Goal: Information Seeking & Learning: Check status

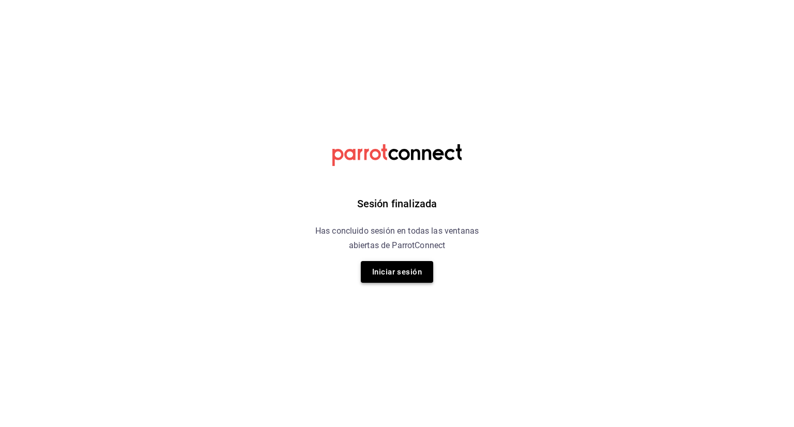
click at [402, 267] on button "Iniciar sesión" at bounding box center [397, 272] width 72 height 22
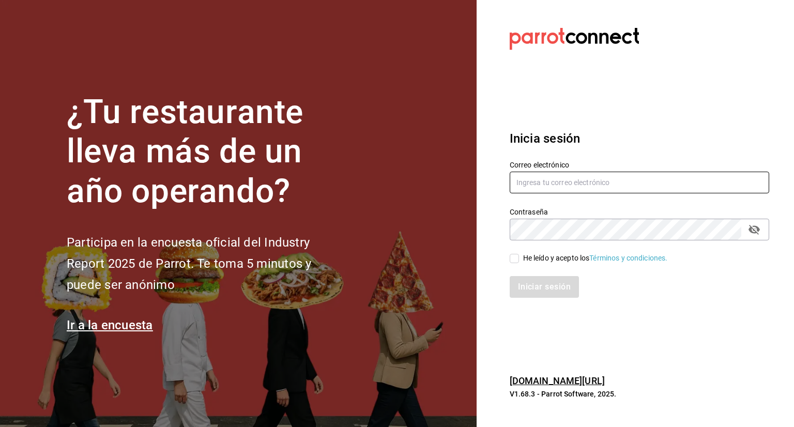
click at [659, 182] on input "text" at bounding box center [640, 183] width 260 height 22
type input "q"
type input "[EMAIL_ADDRESS][DOMAIN_NAME]"
click at [515, 258] on input "He leído y acepto los Términos y condiciones." at bounding box center [514, 258] width 9 height 9
checkbox input "true"
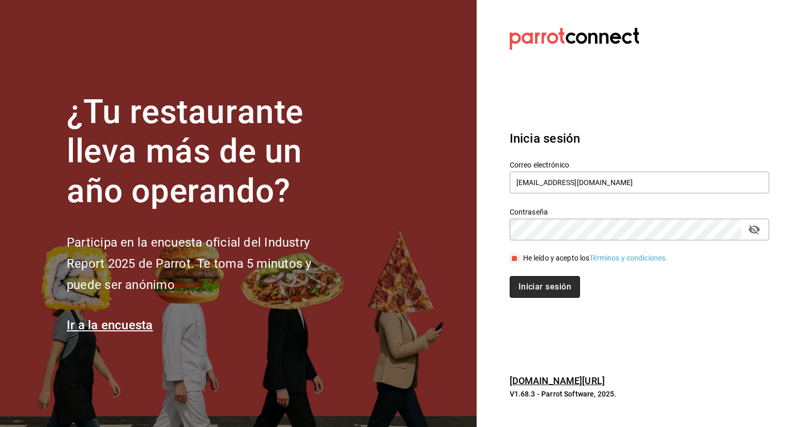
click at [548, 288] on button "Iniciar sesión" at bounding box center [545, 287] width 70 height 22
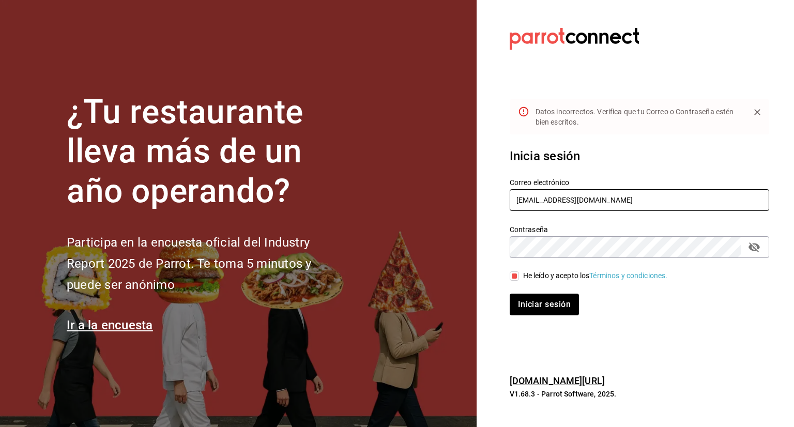
click at [576, 200] on input "[EMAIL_ADDRESS][DOMAIN_NAME]" at bounding box center [640, 200] width 260 height 22
click at [753, 249] on icon "passwordField" at bounding box center [754, 248] width 11 height 10
type input "[EMAIL_ADDRESS][DOMAIN_NAME]"
click at [557, 306] on button "Iniciar sesión" at bounding box center [545, 305] width 70 height 22
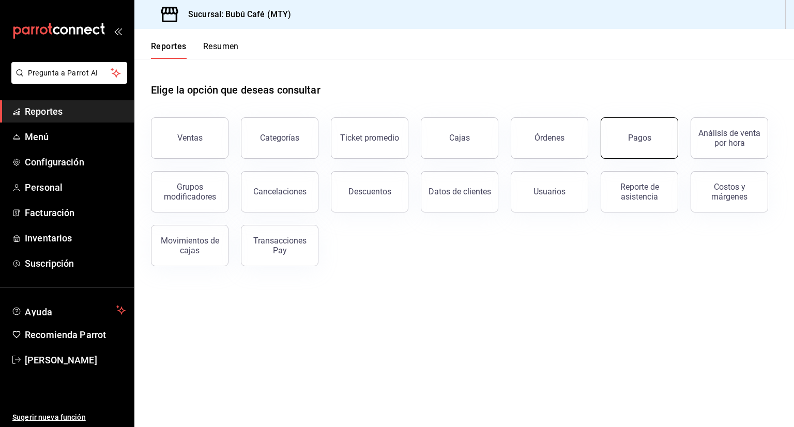
click at [654, 134] on button "Pagos" at bounding box center [640, 137] width 78 height 41
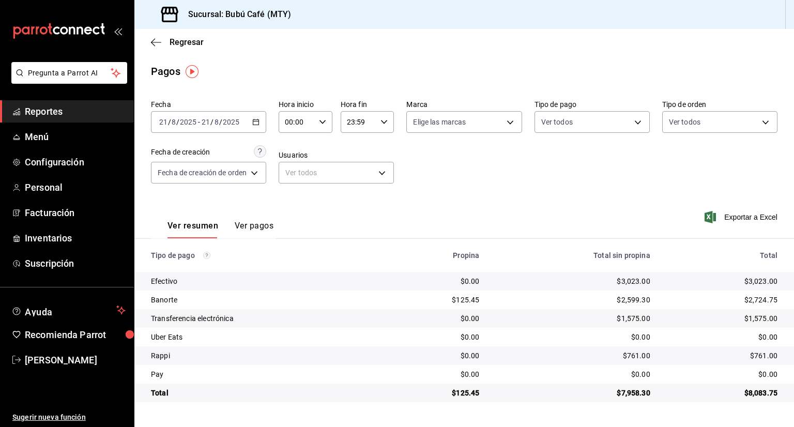
click at [51, 109] on span "Reportes" at bounding box center [75, 111] width 101 height 14
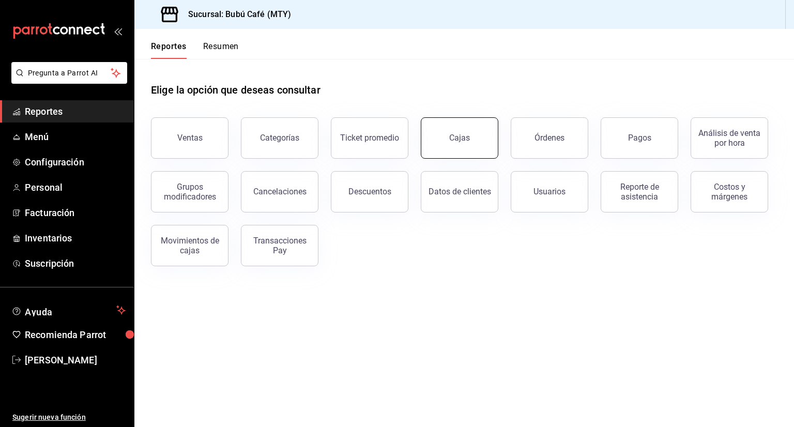
click at [449, 149] on button "Cajas" at bounding box center [460, 137] width 78 height 41
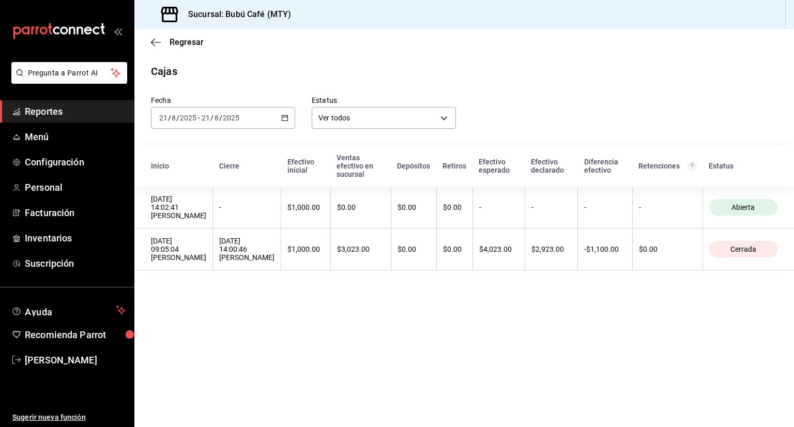
click at [283, 119] on icon "button" at bounding box center [284, 117] width 7 height 7
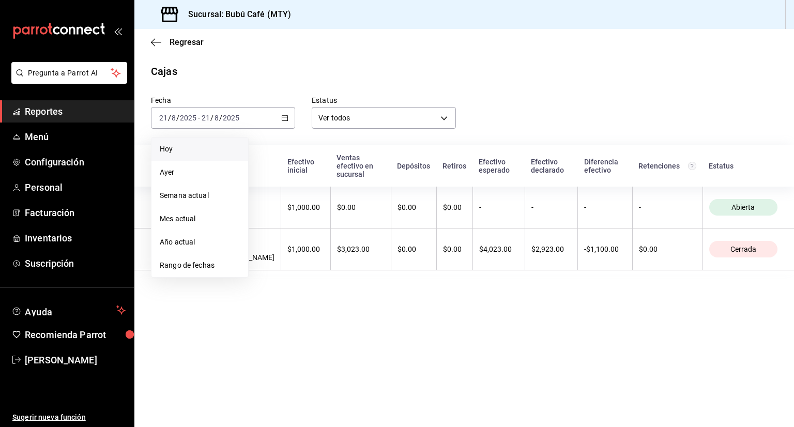
click at [170, 149] on span "Hoy" at bounding box center [200, 149] width 80 height 11
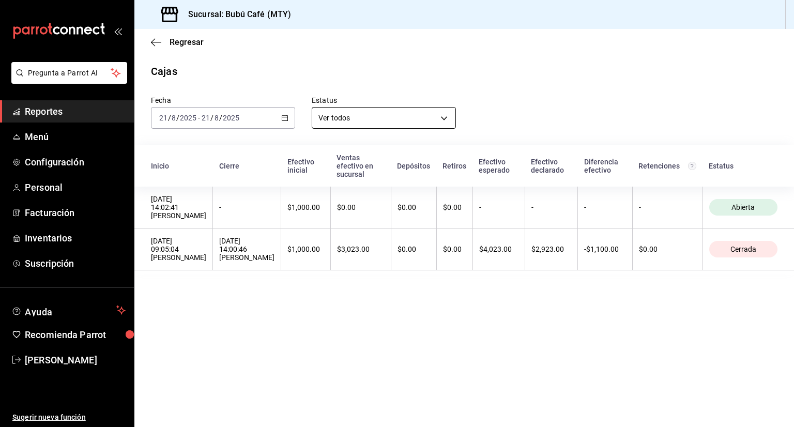
click at [447, 116] on body "Pregunta a Parrot AI Reportes Menú Configuración Personal Facturación Inventari…" at bounding box center [397, 213] width 794 height 427
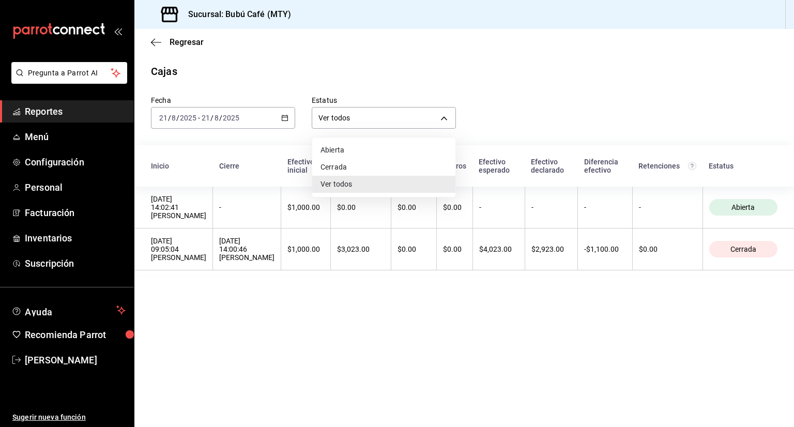
click at [349, 161] on li "Cerrada" at bounding box center [383, 167] width 143 height 17
type input "CLOSED"
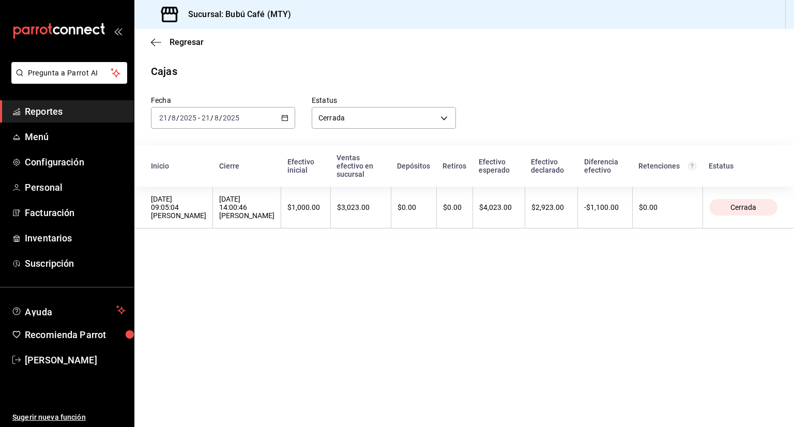
click at [348, 267] on main "Regresar Cajas Fecha 2025-08-21 21 / 8 / 2025 - 2025-08-21 21 / 8 / 2025 Estatu…" at bounding box center [464, 228] width 660 height 398
click at [220, 111] on div "2025-08-21 21 / 8 / 2025 - 2025-08-21 21 / 8 / 2025" at bounding box center [223, 118] width 144 height 22
click at [182, 152] on span "Hoy" at bounding box center [200, 149] width 80 height 11
click at [34, 114] on span "Reportes" at bounding box center [75, 111] width 101 height 14
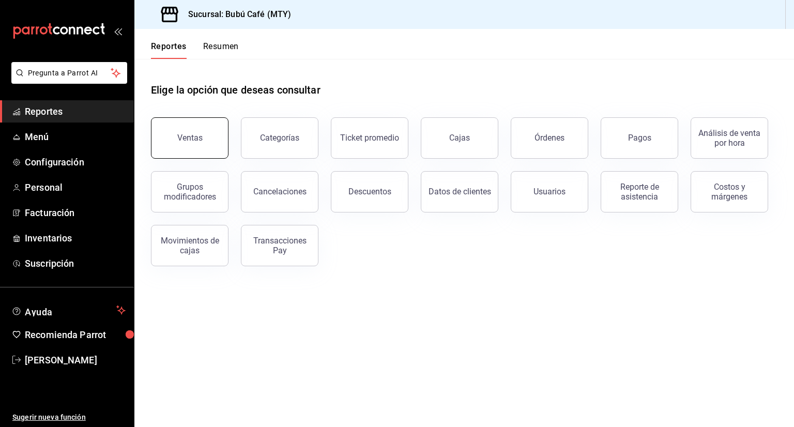
click at [203, 151] on button "Ventas" at bounding box center [190, 137] width 78 height 41
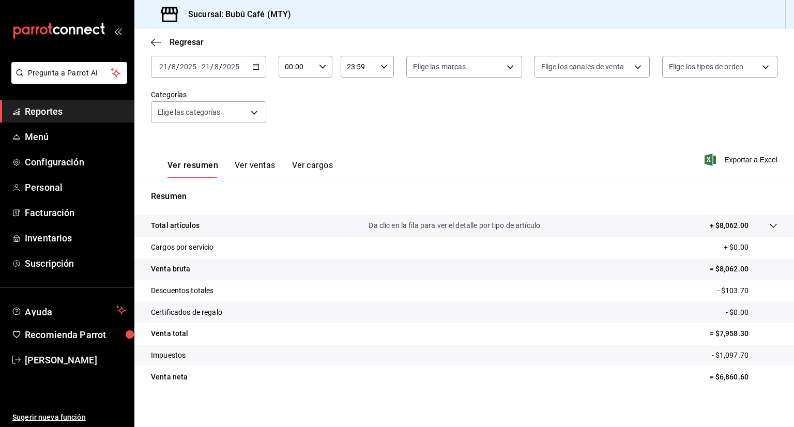
scroll to position [68, 0]
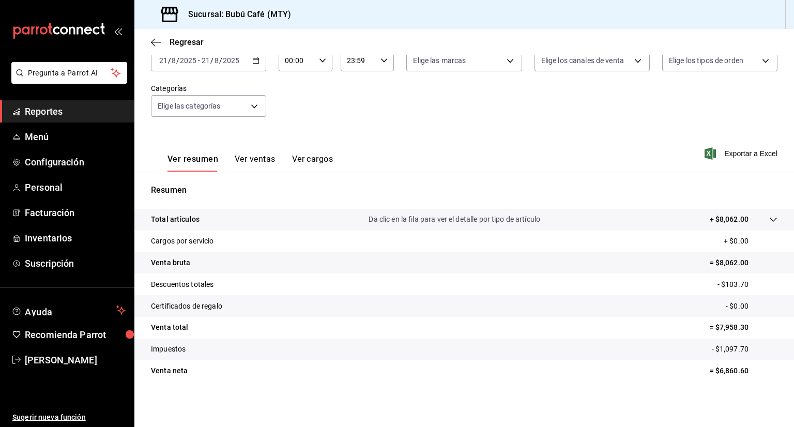
click at [94, 114] on span "Reportes" at bounding box center [75, 111] width 101 height 14
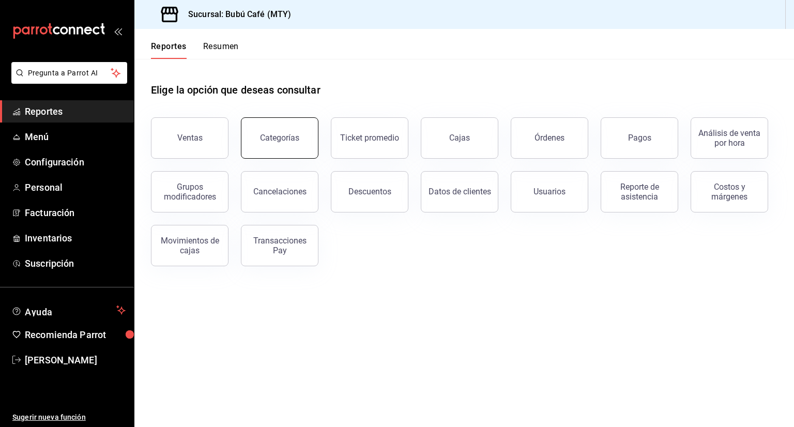
click at [269, 137] on div "Categorías" at bounding box center [279, 138] width 39 height 10
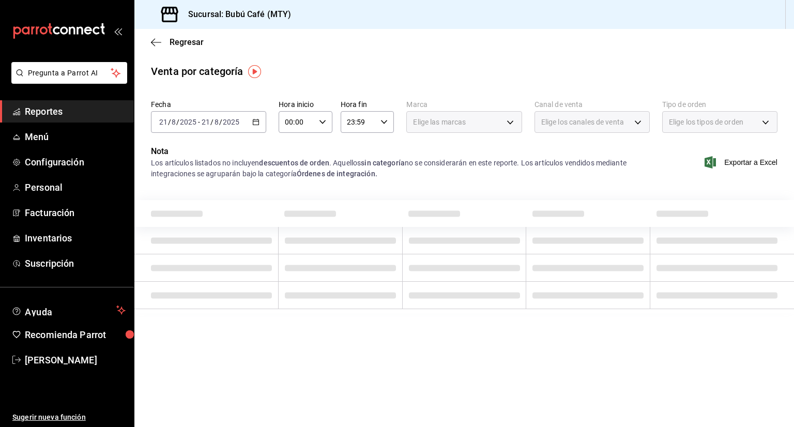
click at [39, 108] on span "Reportes" at bounding box center [75, 111] width 101 height 14
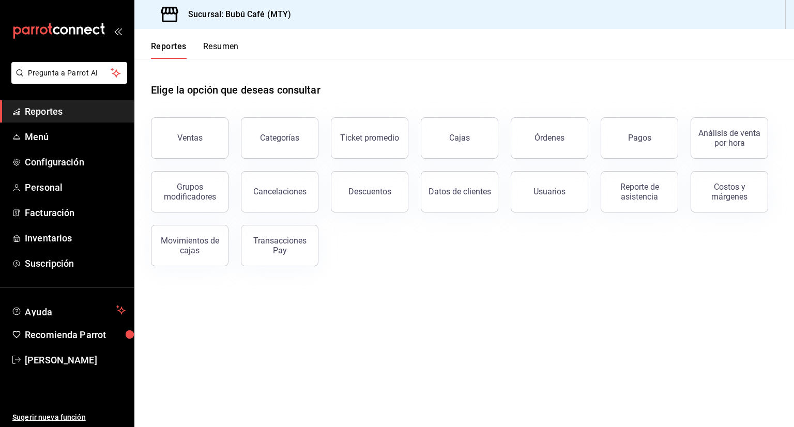
drag, startPoint x: 510, startPoint y: 150, endPoint x: 666, endPoint y: 168, distance: 157.3
click at [666, 168] on div "Ventas Categorías Ticket promedio Cajas Órdenes Pagos Análisis de venta por hor…" at bounding box center [458, 185] width 639 height 161
click at [232, 218] on div "Transacciones Pay" at bounding box center [274, 240] width 90 height 54
click at [208, 235] on button "Movimientos de cajas" at bounding box center [190, 245] width 78 height 41
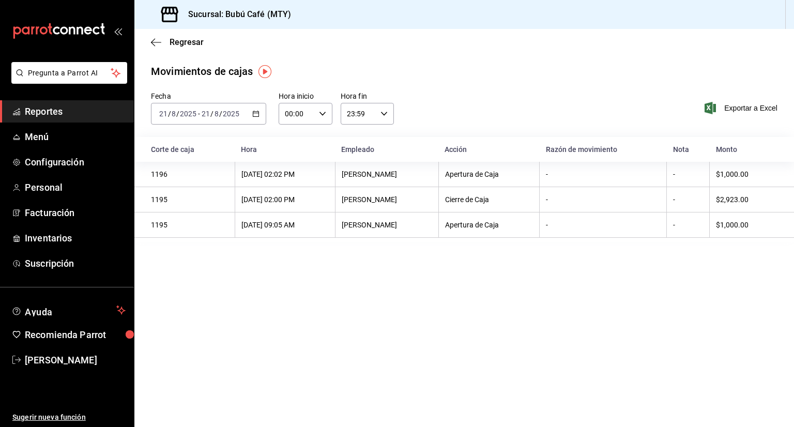
click at [41, 112] on span "Reportes" at bounding box center [75, 111] width 101 height 14
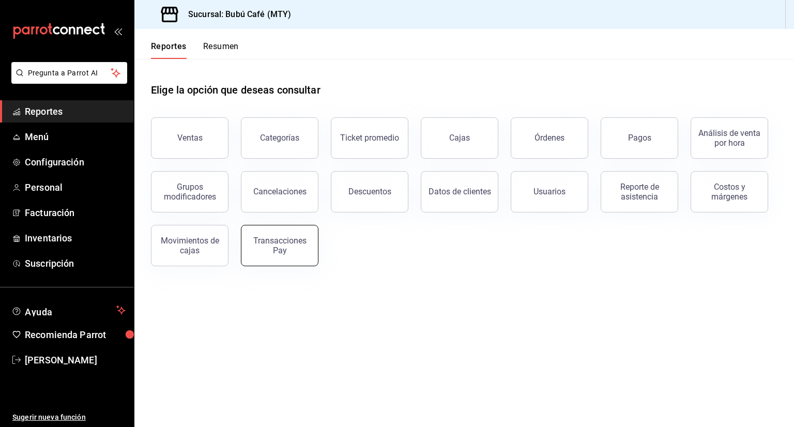
click at [259, 230] on button "Transacciones Pay" at bounding box center [280, 245] width 78 height 41
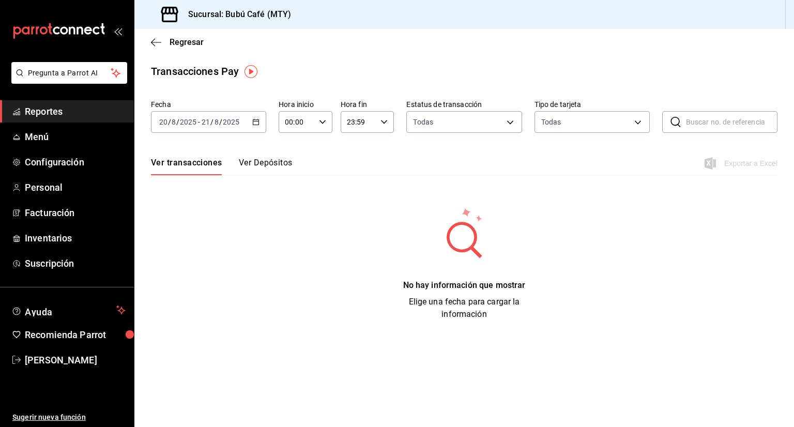
click at [58, 111] on span "Reportes" at bounding box center [75, 111] width 101 height 14
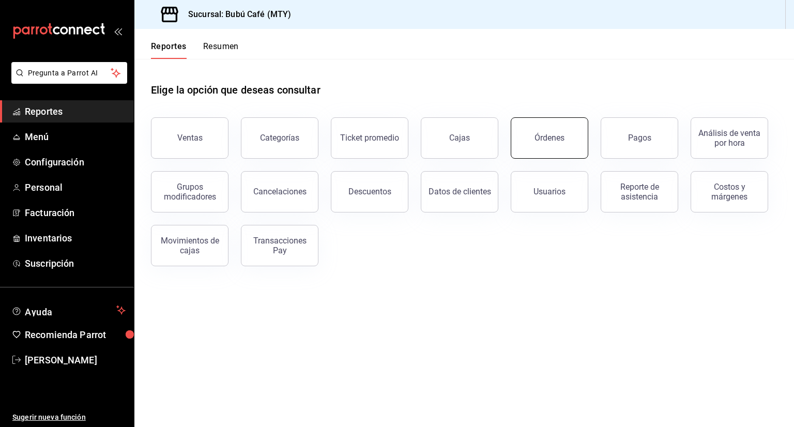
click at [563, 141] on div "Órdenes" at bounding box center [550, 138] width 30 height 10
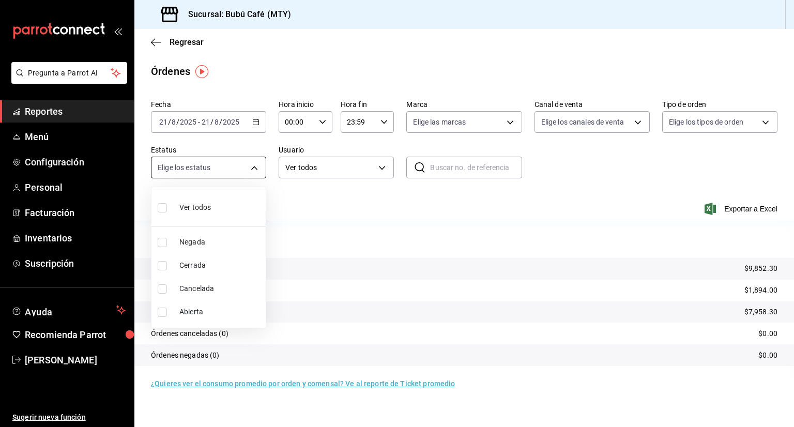
click at [257, 168] on body "Pregunta a Parrot AI Reportes Menú Configuración Personal Facturación Inventari…" at bounding box center [397, 213] width 794 height 427
click at [159, 206] on input "checkbox" at bounding box center [162, 207] width 9 height 9
checkbox input "true"
type input "DENIED,FINISHED,CANCELED,OPEN"
checkbox input "true"
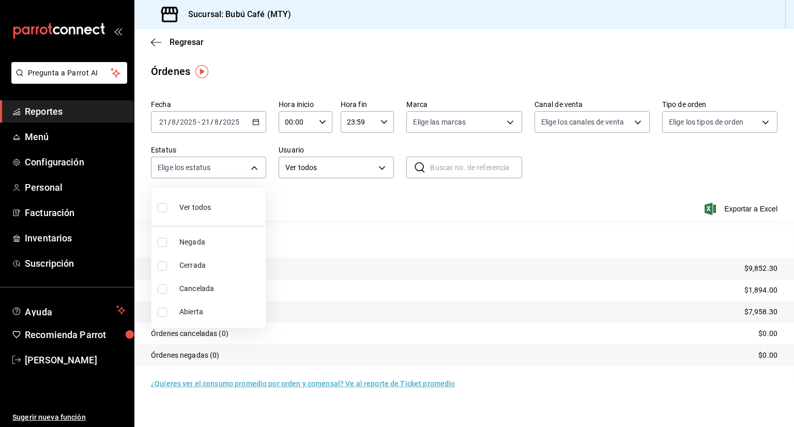
checkbox input "true"
click at [355, 199] on div at bounding box center [397, 213] width 794 height 427
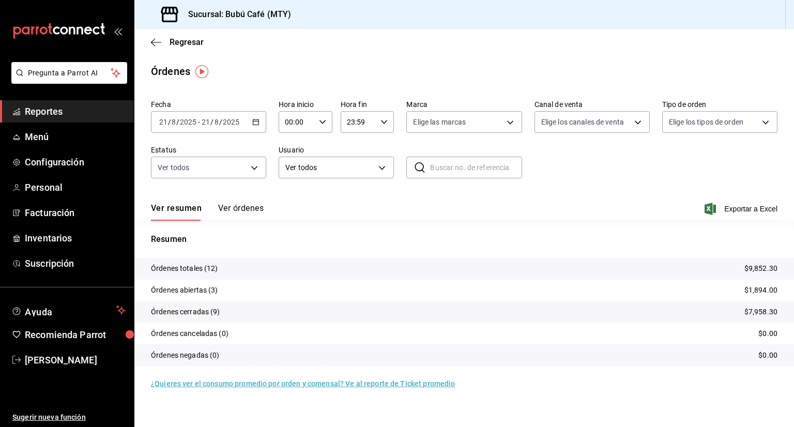
click at [41, 114] on span "Reportes" at bounding box center [75, 111] width 101 height 14
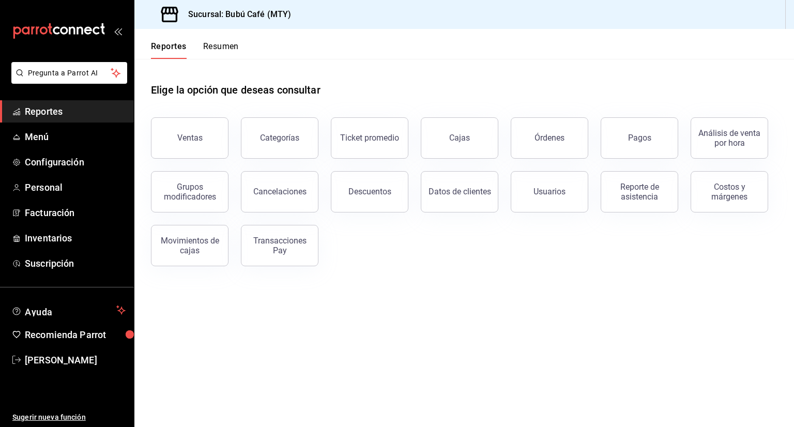
click at [41, 114] on span "Reportes" at bounding box center [75, 111] width 101 height 14
click at [542, 134] on div "Órdenes" at bounding box center [550, 138] width 30 height 10
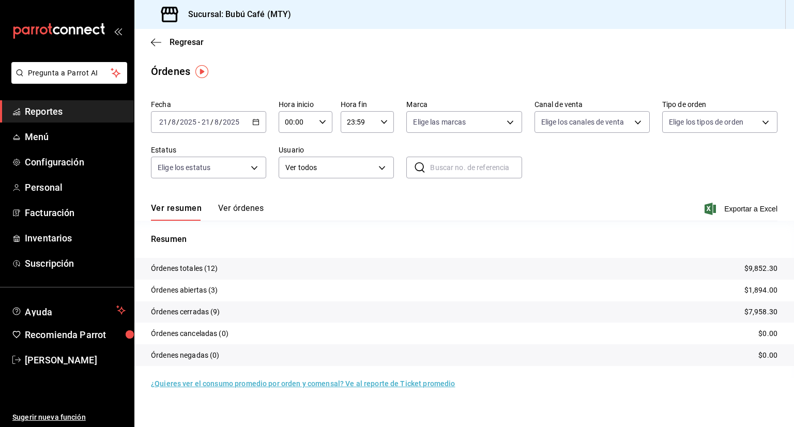
click at [244, 203] on button "Ver órdenes" at bounding box center [241, 212] width 46 height 18
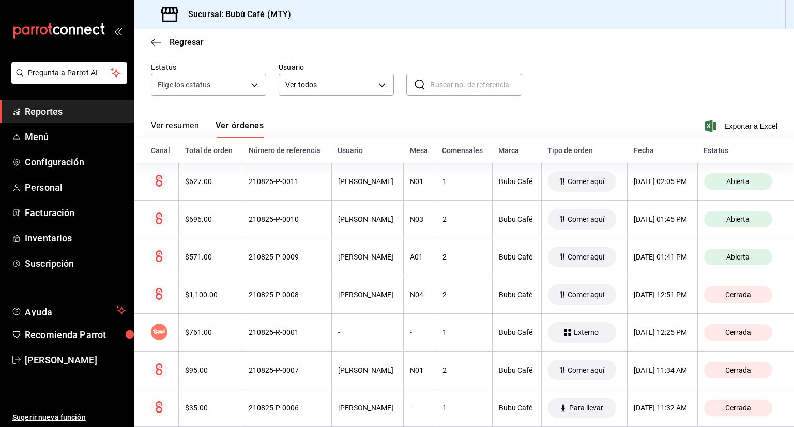
scroll to position [103, 0]
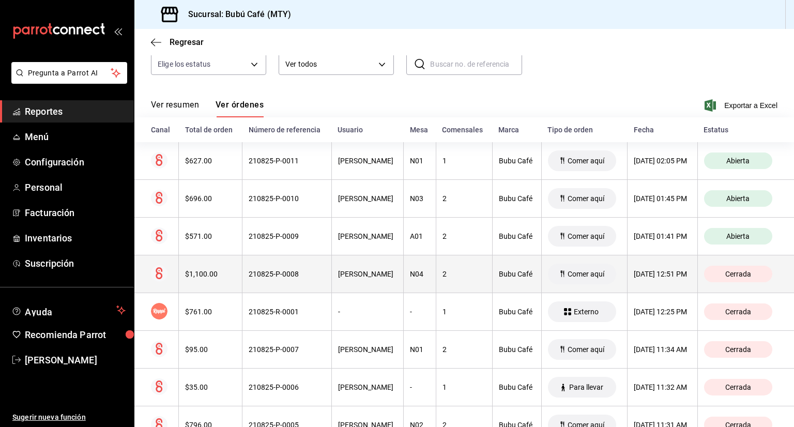
click at [280, 278] on div "210825-P-0008" at bounding box center [287, 274] width 77 height 8
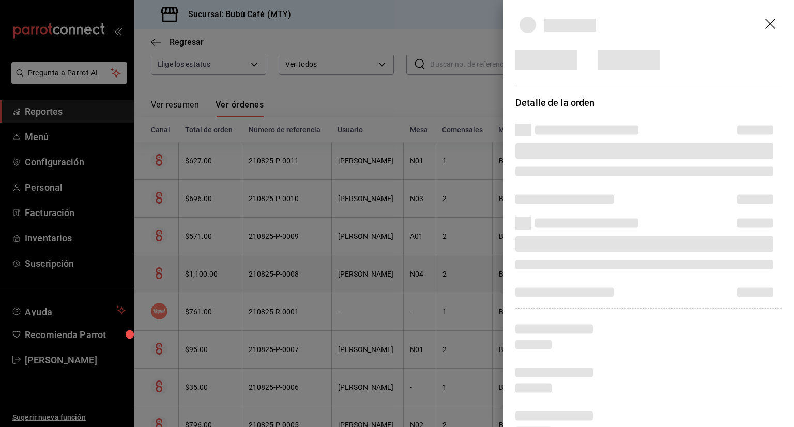
click at [280, 285] on div at bounding box center [397, 213] width 794 height 427
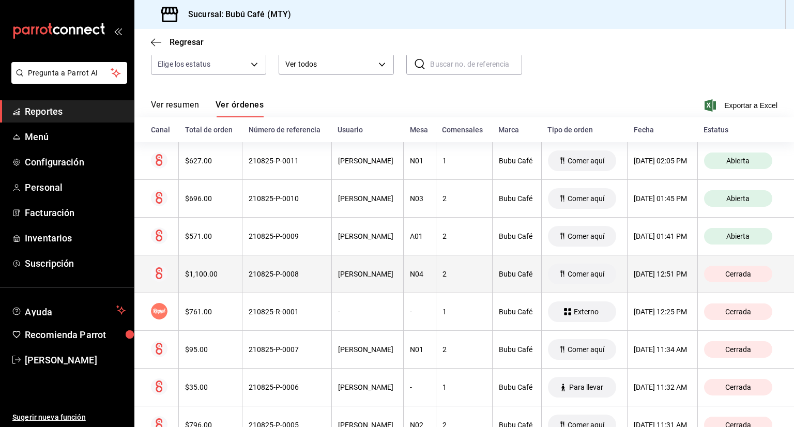
click at [188, 274] on th "$1,100.00" at bounding box center [211, 275] width 64 height 38
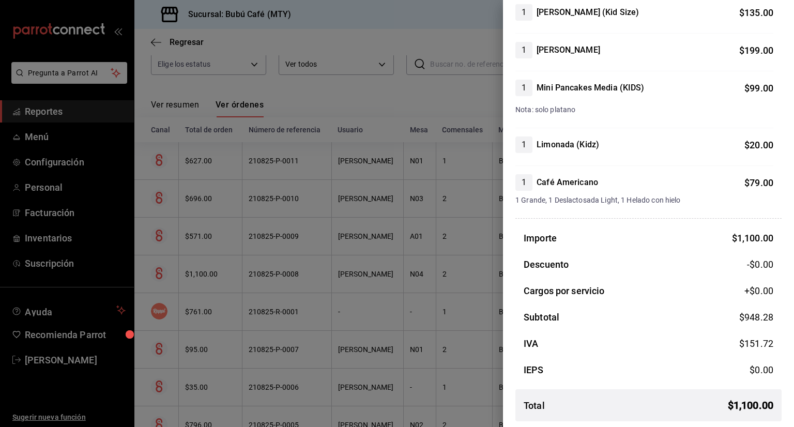
scroll to position [271, 0]
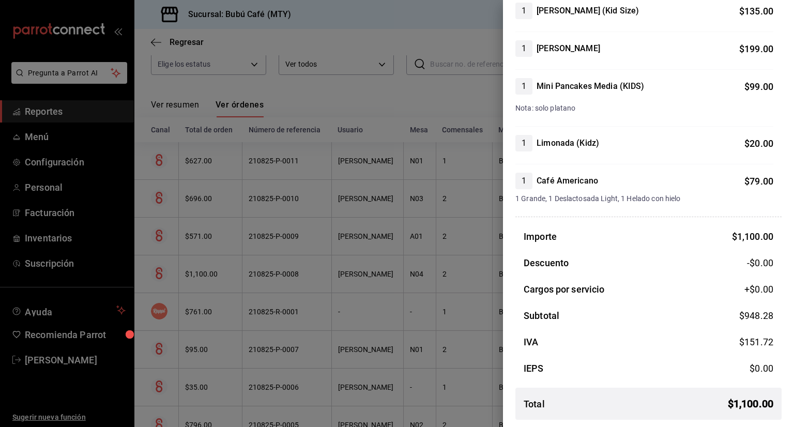
click at [246, 276] on div at bounding box center [397, 213] width 794 height 427
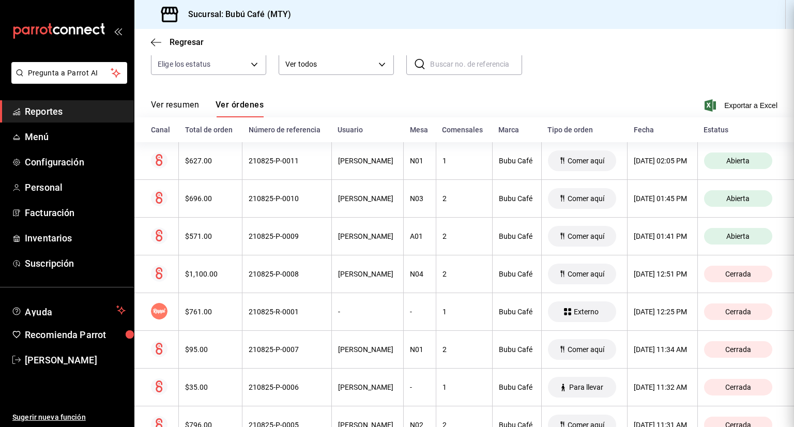
scroll to position [0, 0]
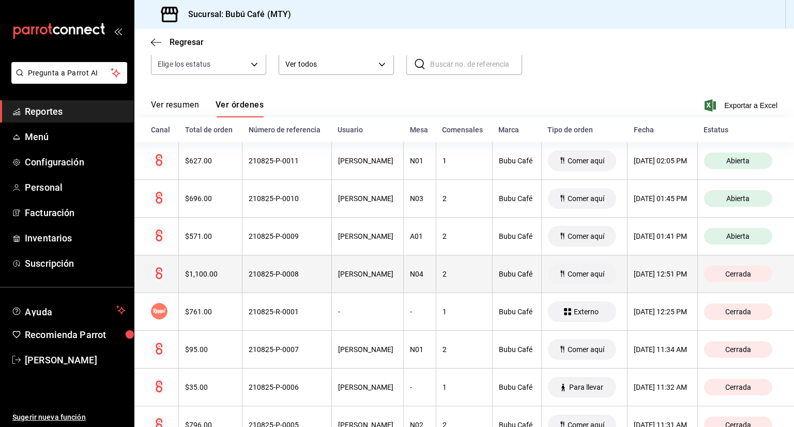
click at [724, 278] on span "Cerrada" at bounding box center [739, 274] width 34 height 8
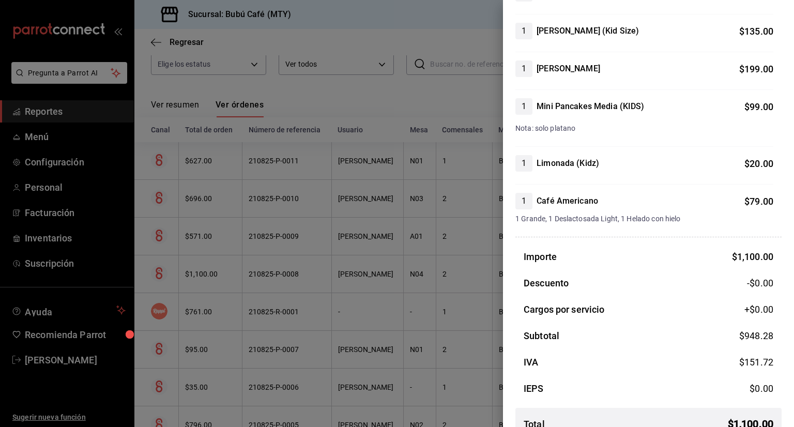
scroll to position [271, 0]
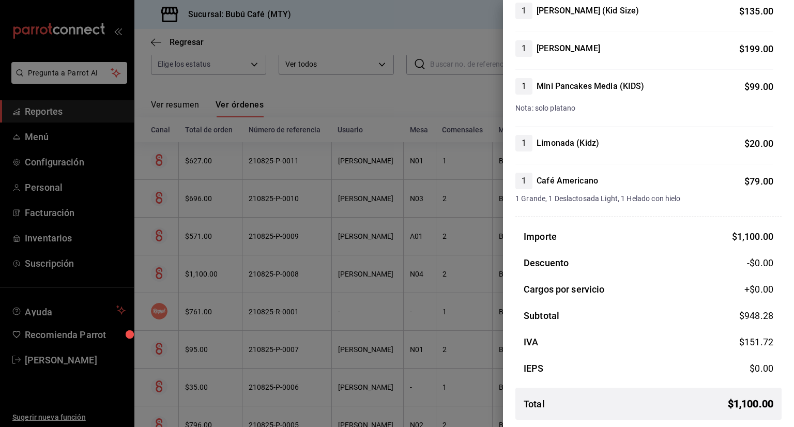
click at [308, 271] on div at bounding box center [397, 213] width 794 height 427
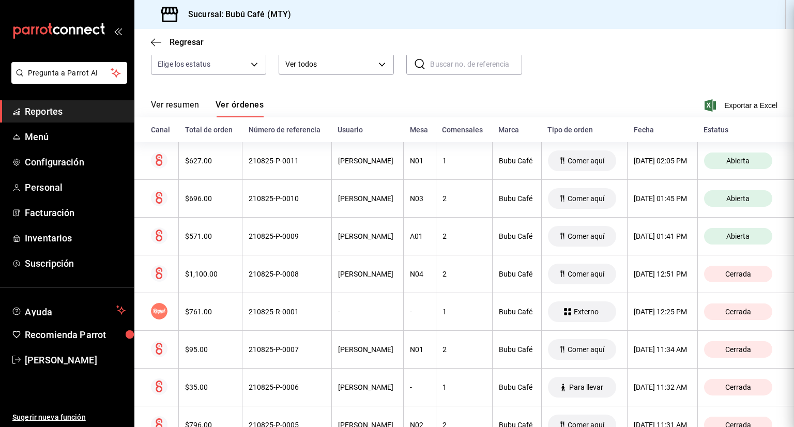
scroll to position [0, 0]
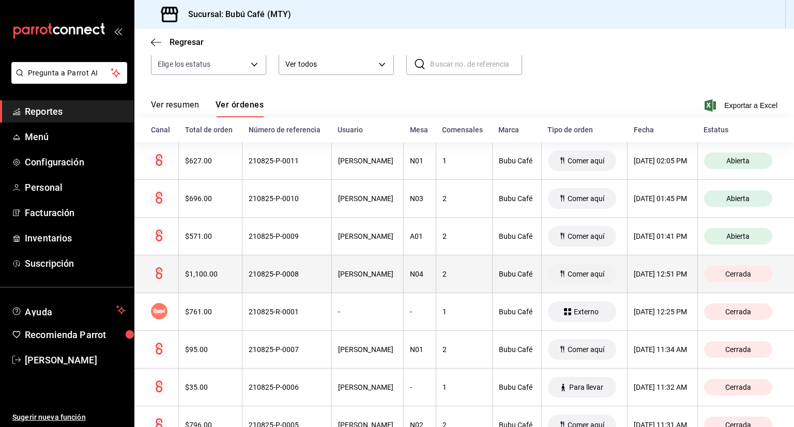
click at [159, 279] on icon at bounding box center [159, 273] width 7 height 12
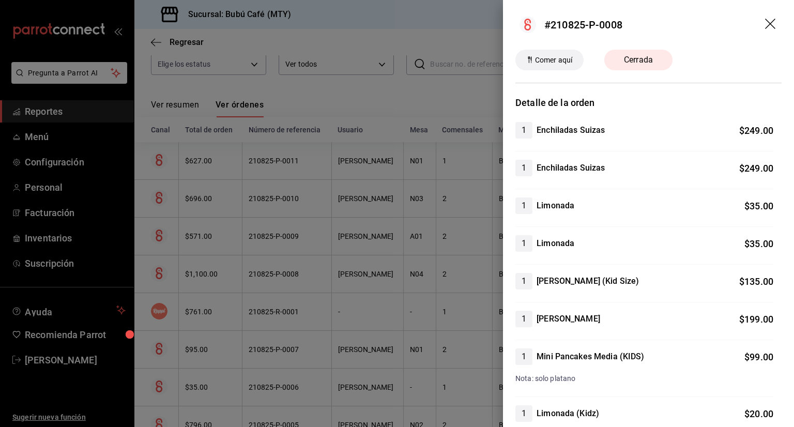
click at [265, 287] on div at bounding box center [397, 213] width 794 height 427
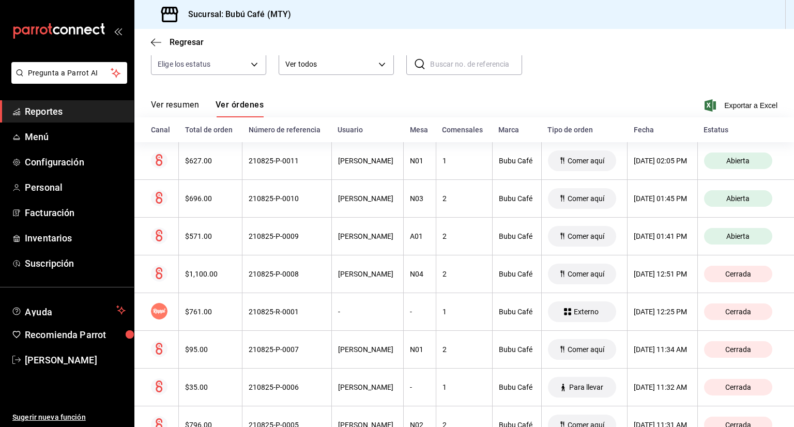
click at [265, 278] on div "210825-P-0008" at bounding box center [287, 274] width 77 height 8
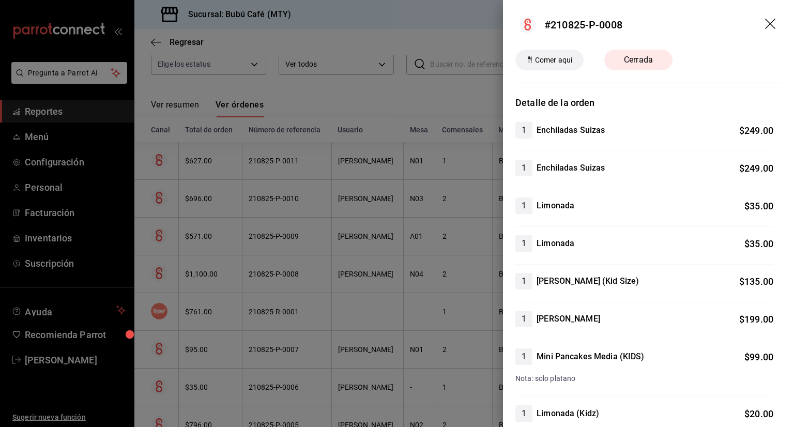
click at [356, 282] on div at bounding box center [397, 213] width 794 height 427
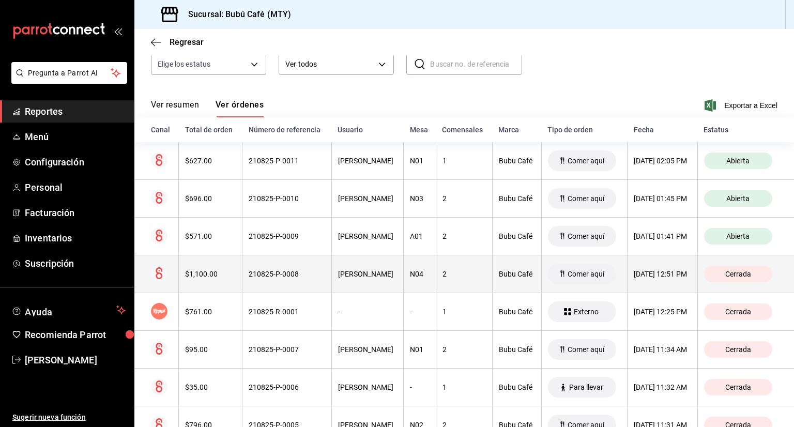
click at [678, 278] on div "21/08/2025 12:51 PM" at bounding box center [662, 274] width 57 height 8
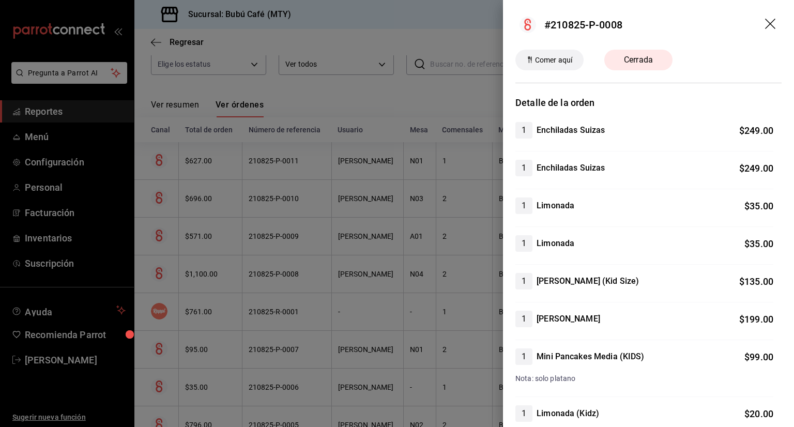
click at [254, 290] on div at bounding box center [397, 213] width 794 height 427
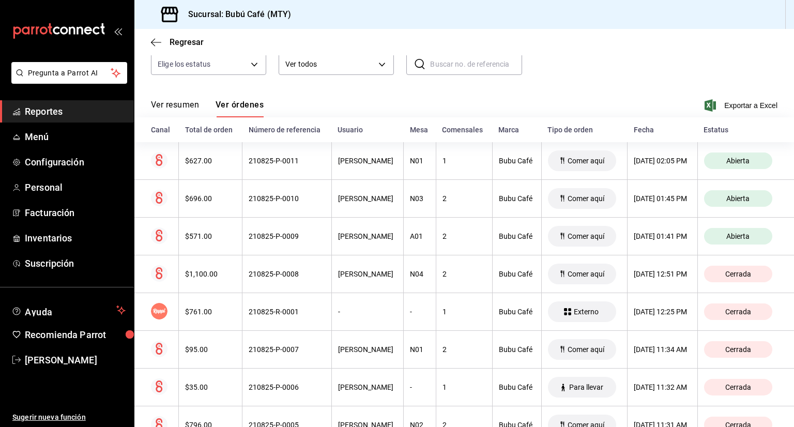
click at [83, 110] on span "Reportes" at bounding box center [75, 111] width 101 height 14
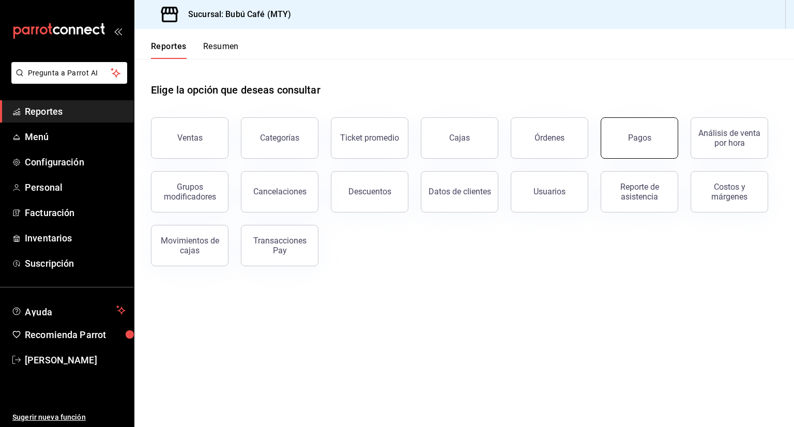
click at [656, 138] on button "Pagos" at bounding box center [640, 137] width 78 height 41
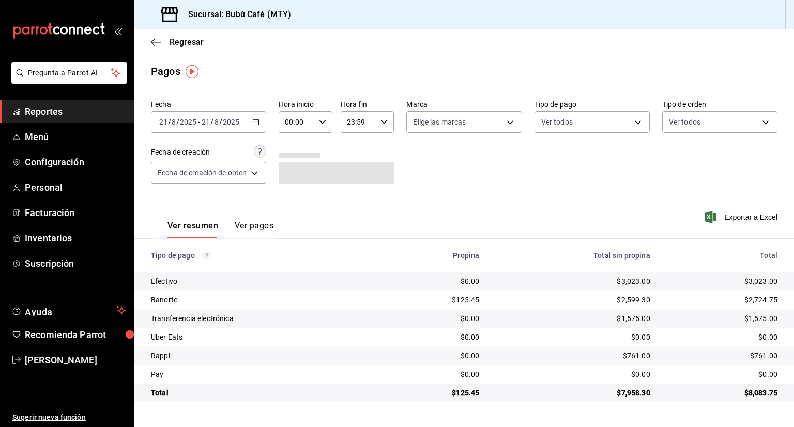
click at [257, 226] on button "Ver pagos" at bounding box center [254, 230] width 39 height 18
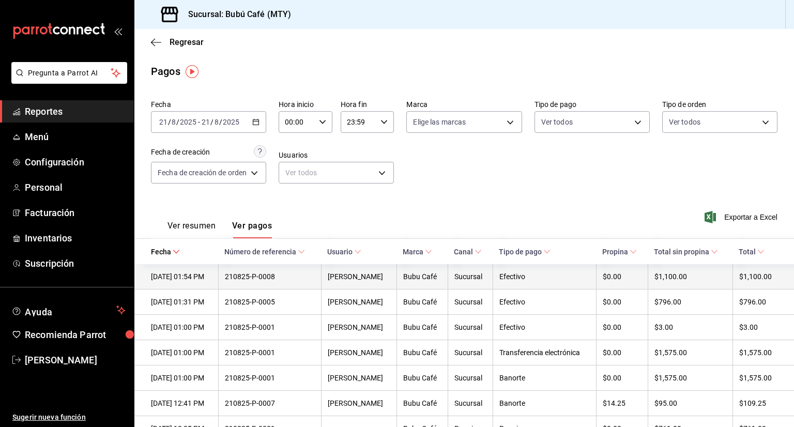
click at [256, 279] on div "210825-P-0008" at bounding box center [270, 277] width 90 height 8
click at [752, 278] on div "$1,100.00" at bounding box center [759, 277] width 38 height 8
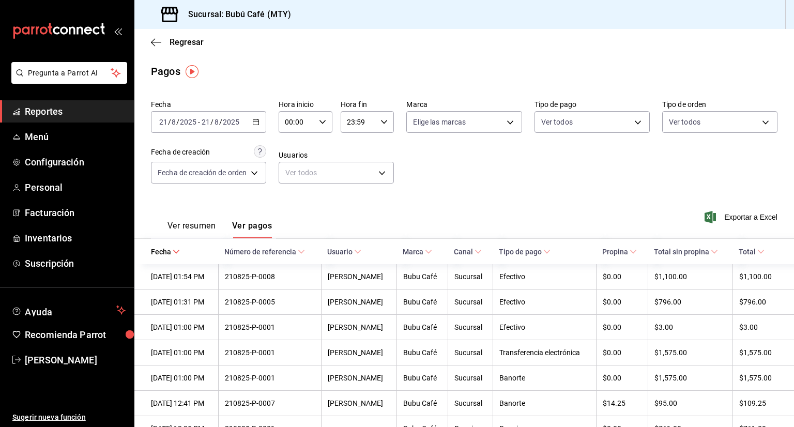
click at [578, 264] on th "Tipo de pago" at bounding box center [544, 251] width 103 height 25
